Goal: Navigation & Orientation: Understand site structure

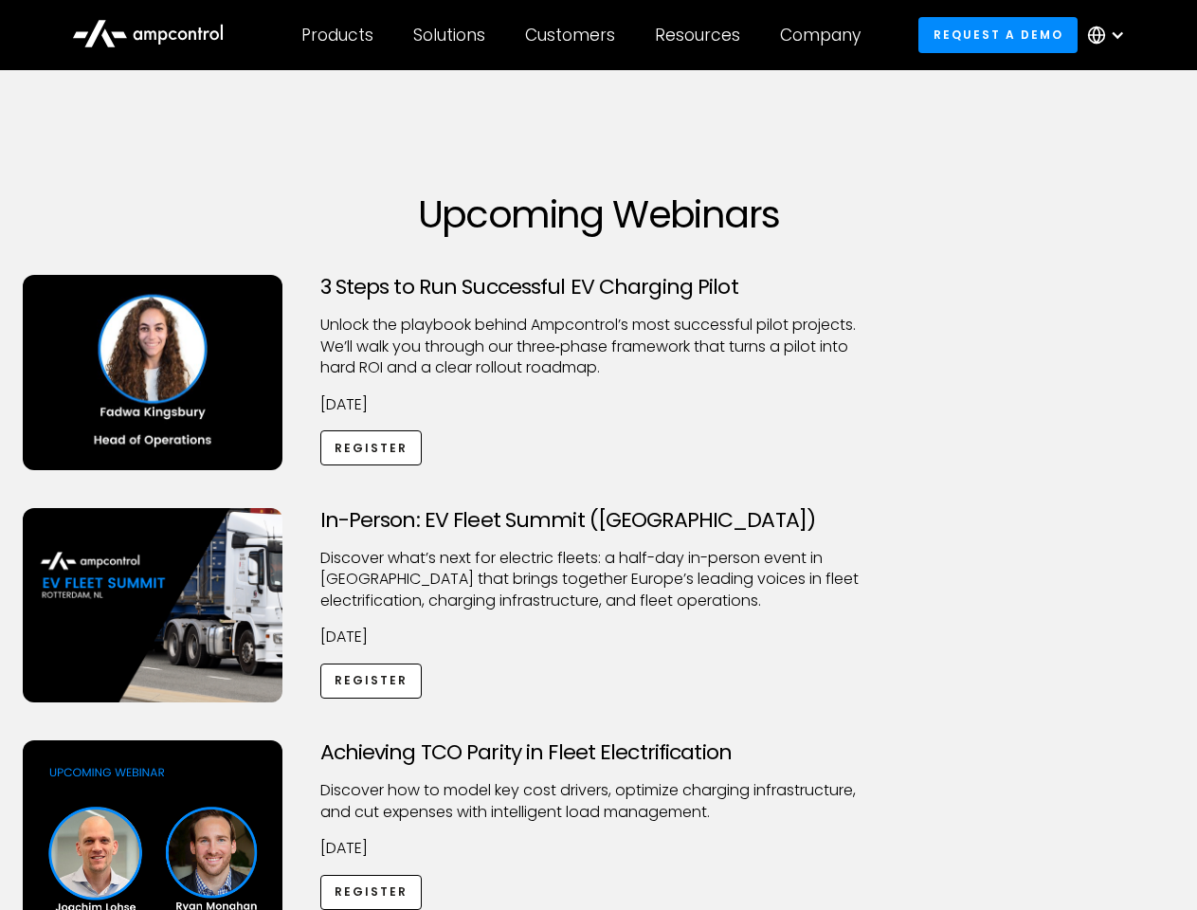
click at [583, 35] on div "Customers" at bounding box center [570, 35] width 90 height 21
click at [336, 35] on div "Products" at bounding box center [337, 35] width 72 height 21
click at [450, 35] on div "Solutions" at bounding box center [449, 35] width 72 height 21
click at [573, 35] on div "Customers" at bounding box center [570, 35] width 90 height 21
click at [701, 35] on div "Resources" at bounding box center [697, 35] width 85 height 21
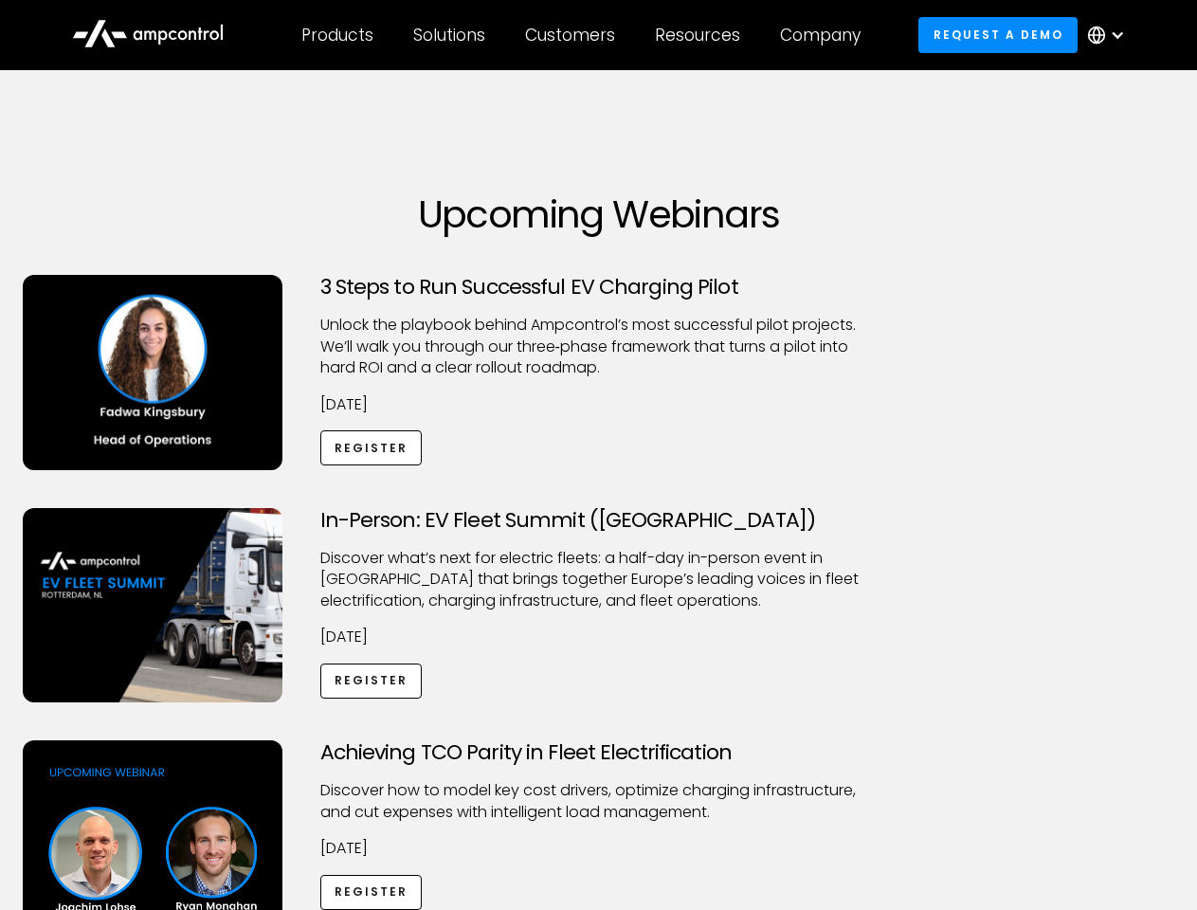
click at [826, 35] on div "Company" at bounding box center [820, 35] width 81 height 21
click at [1111, 35] on div at bounding box center [1117, 34] width 15 height 15
